Goal: Communication & Community: Share content

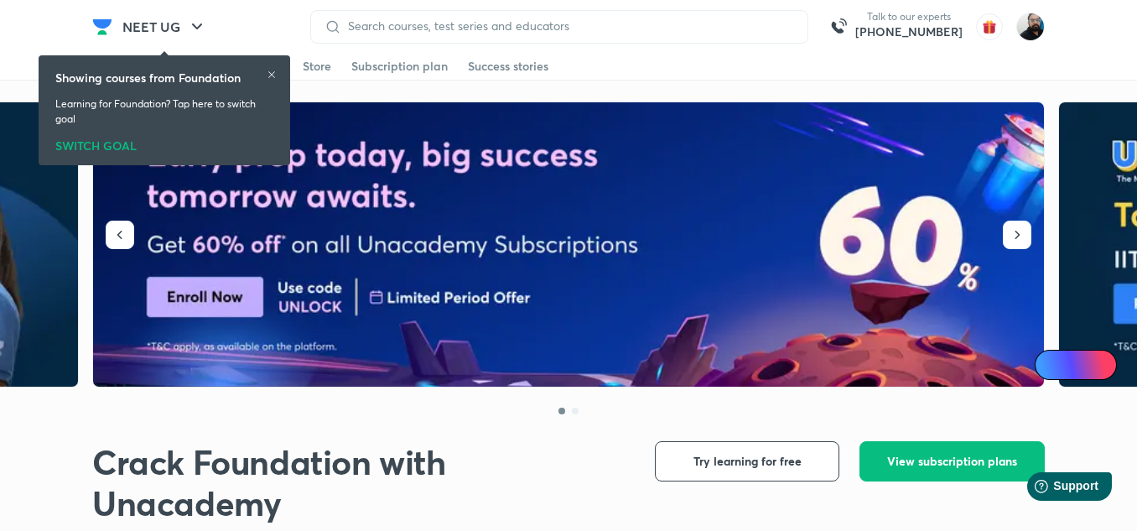
click at [1032, 34] on img at bounding box center [1030, 27] width 29 height 29
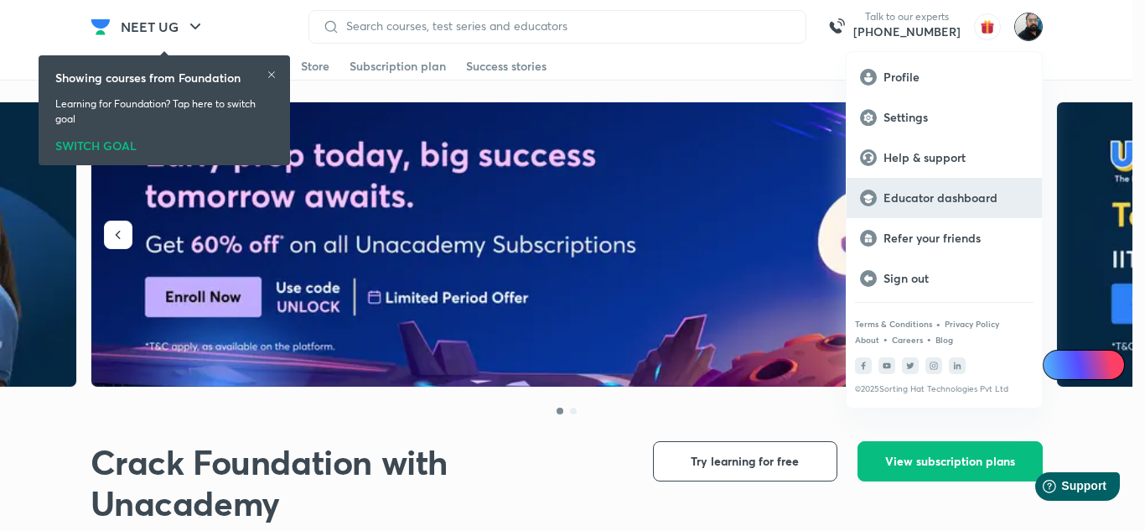
click at [958, 202] on p "Educator dashboard" at bounding box center [956, 197] width 145 height 15
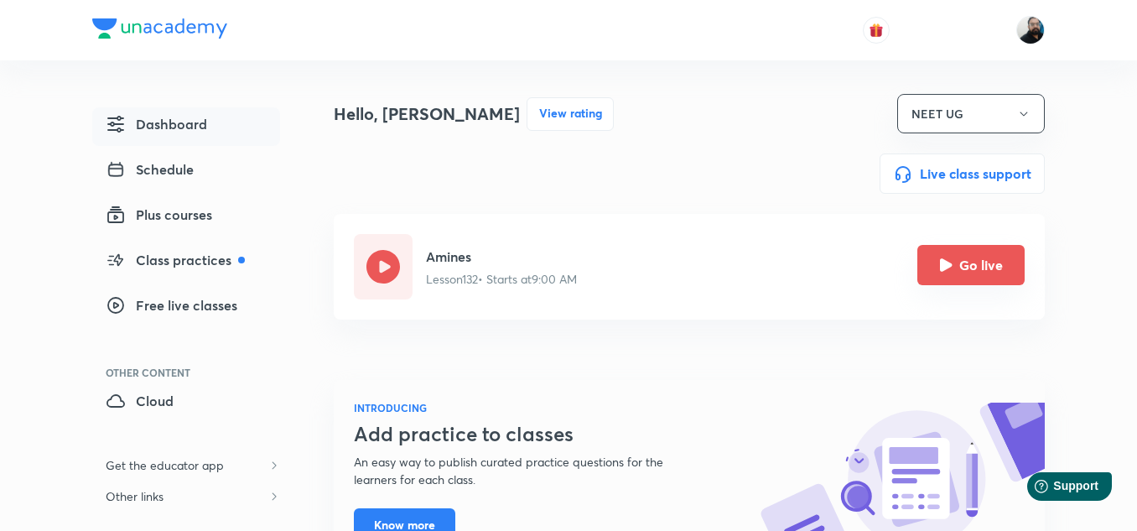
click at [931, 267] on button "Go live" at bounding box center [970, 265] width 107 height 40
click at [948, 263] on icon "Go live" at bounding box center [946, 264] width 13 height 13
